Goal: Information Seeking & Learning: Learn about a topic

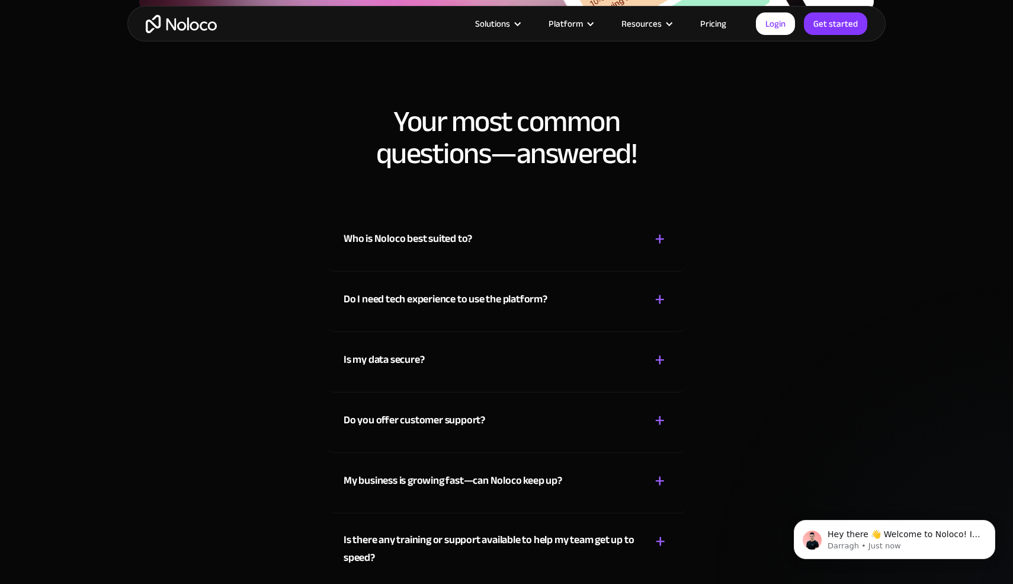
scroll to position [6064, 0]
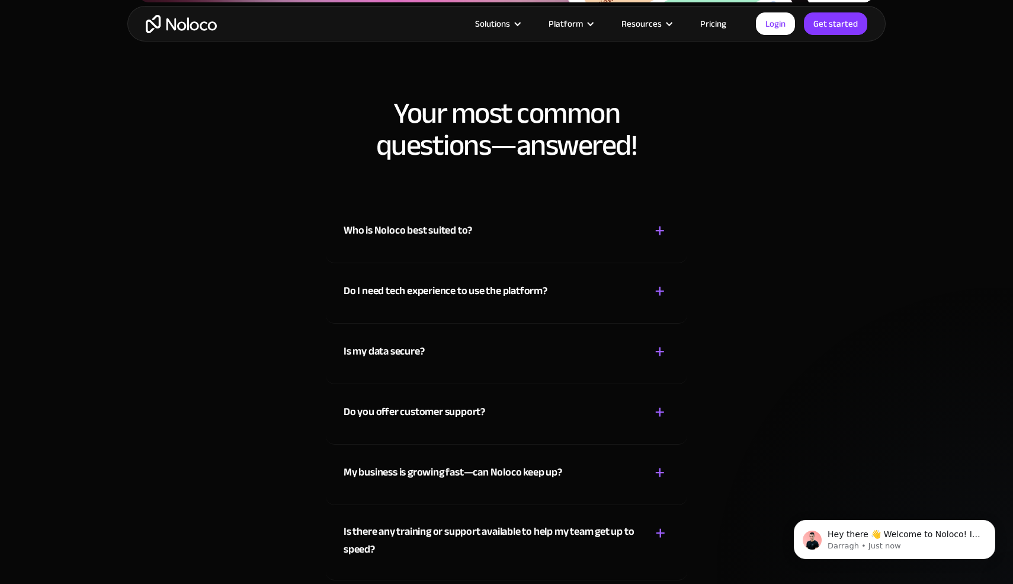
click at [491, 242] on div "Who is Noloco best suited to? + -" at bounding box center [507, 224] width 326 height 42
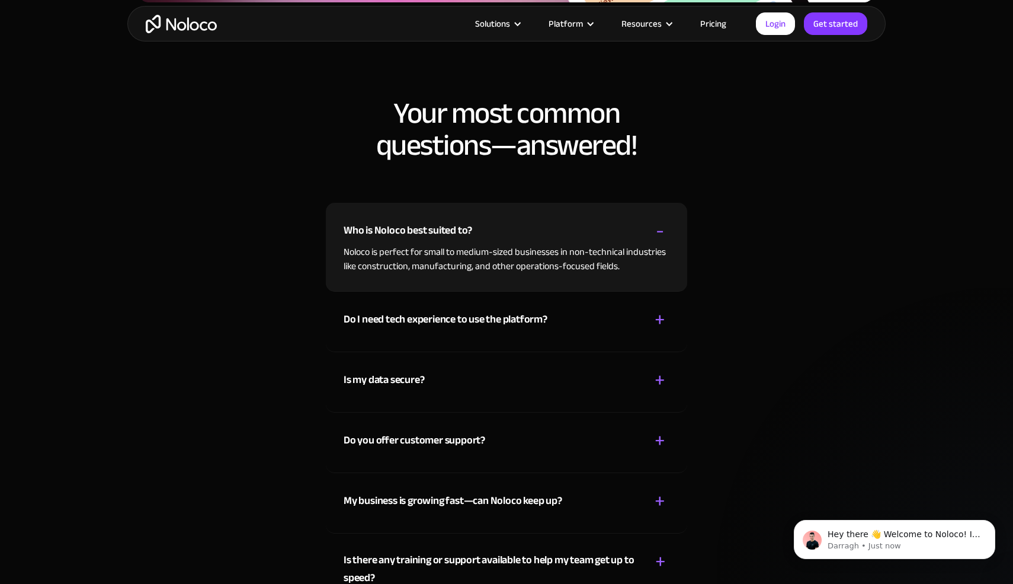
click at [628, 232] on div "Who is Noloco best suited to? + -" at bounding box center [507, 224] width 326 height 42
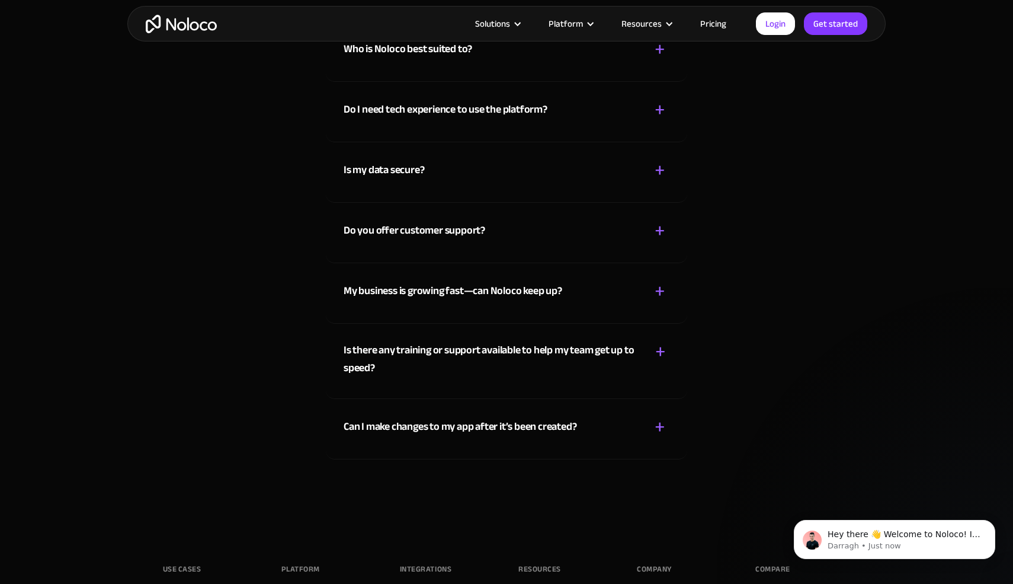
scroll to position [6241, 0]
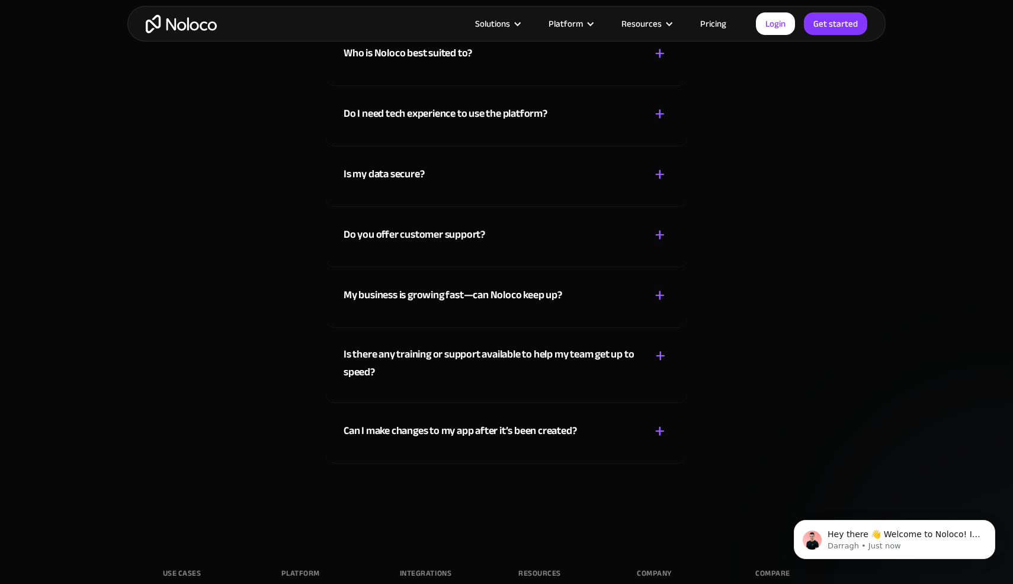
click at [643, 294] on div "My business is growing fast—can Noloco keep up? + -" at bounding box center [507, 288] width 326 height 42
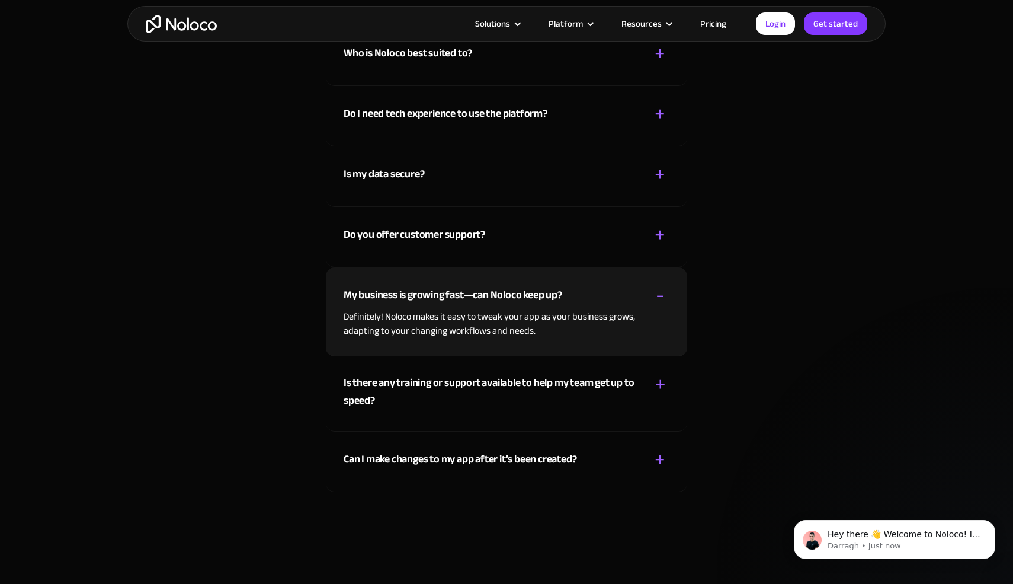
click at [643, 294] on div "My business is growing fast—can Noloco keep up? + -" at bounding box center [507, 288] width 326 height 42
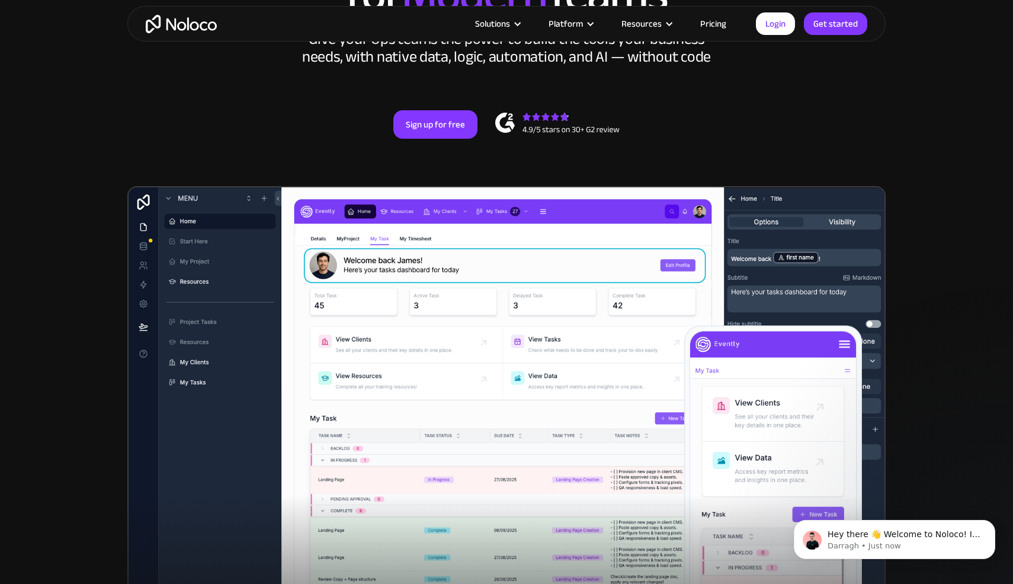
scroll to position [0, 0]
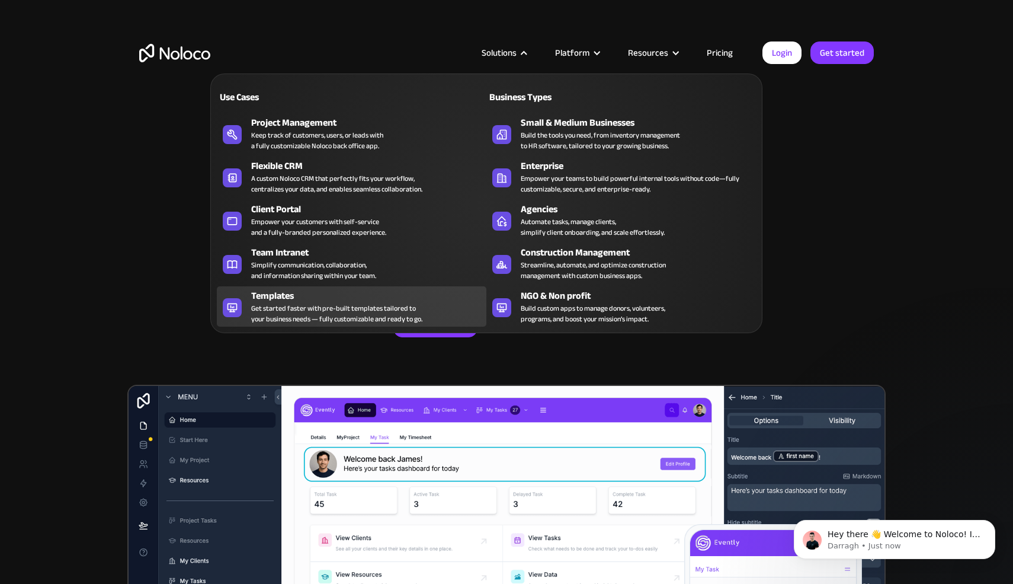
click at [303, 305] on div "Get started faster with pre-built templates tailored to your business needs — f…" at bounding box center [336, 313] width 171 height 21
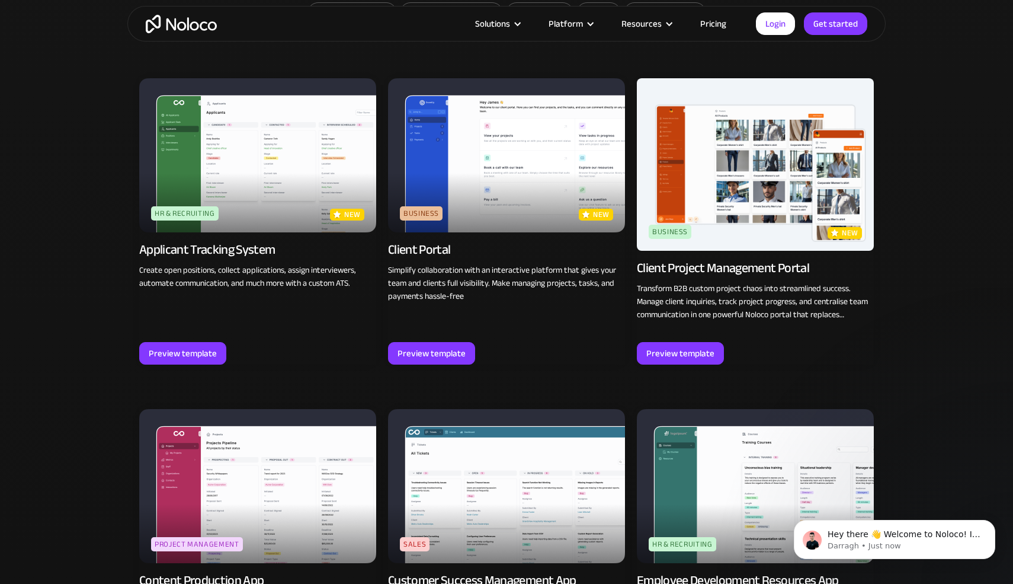
scroll to position [827, 0]
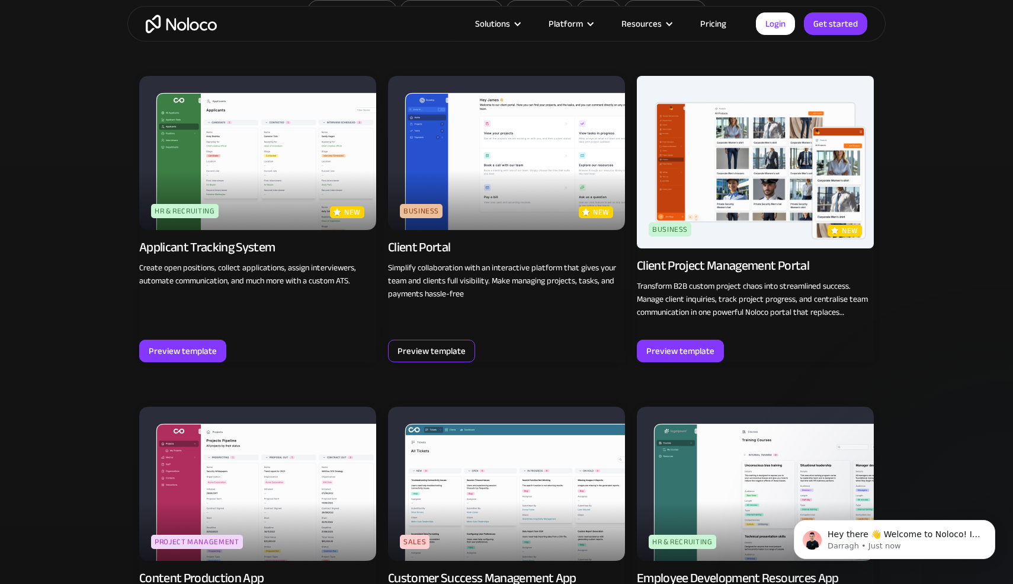
click at [424, 360] on div "Preview template" at bounding box center [431, 350] width 87 height 23
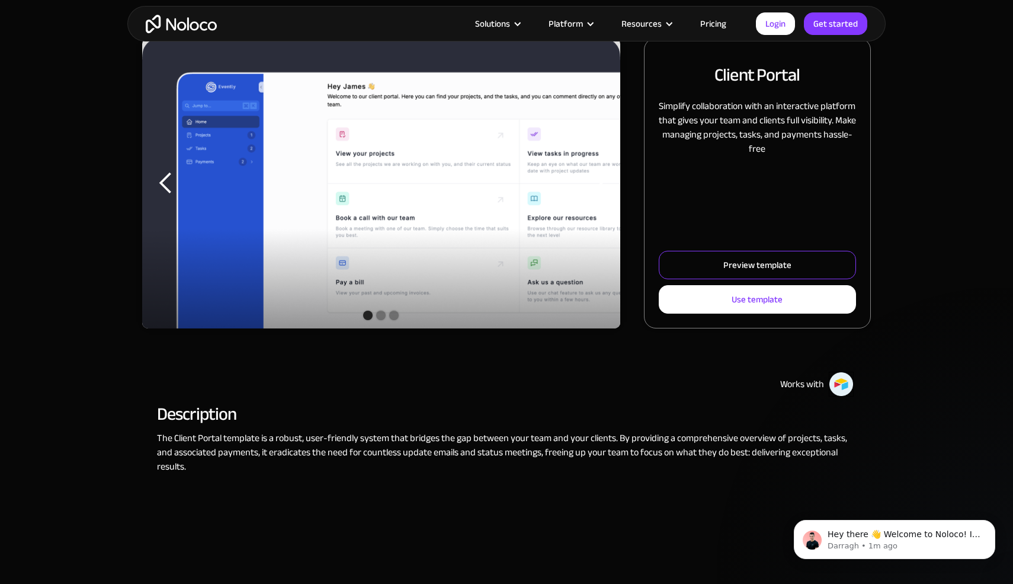
click at [713, 265] on link "Preview template" at bounding box center [757, 265] width 197 height 28
